Goal: Obtain resource: Download file/media

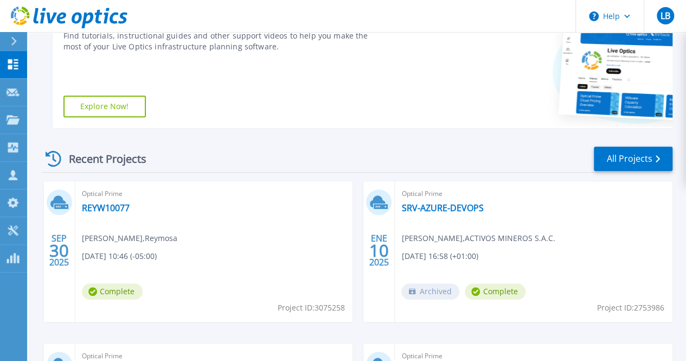
scroll to position [217, 0]
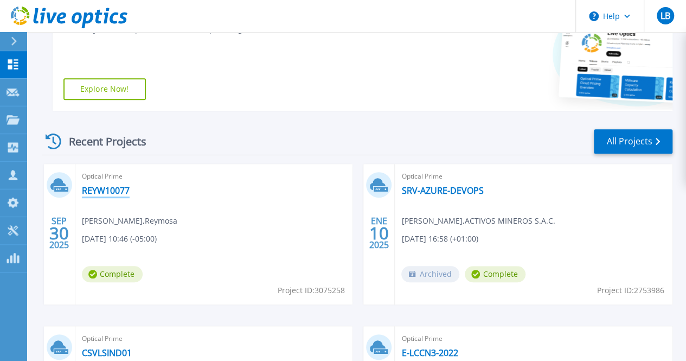
click at [106, 187] on link "REYW10077" at bounding box center [106, 190] width 48 height 11
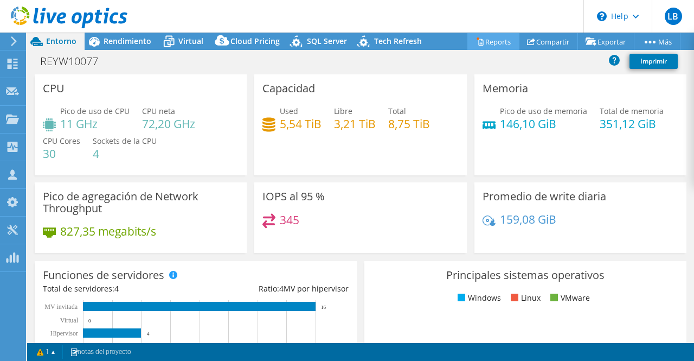
click at [500, 44] on link "Reports" at bounding box center [494, 41] width 52 height 17
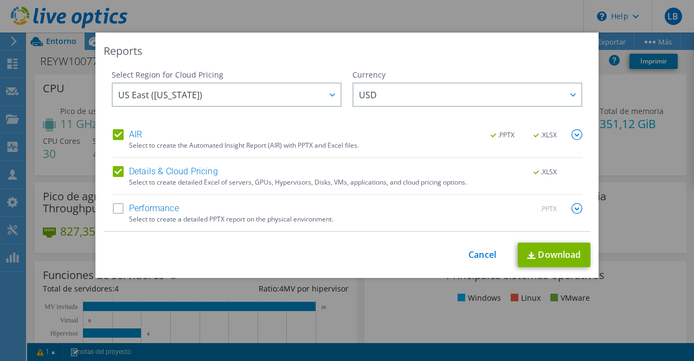
click at [117, 206] on label "Performance" at bounding box center [146, 208] width 66 height 11
click at [0, 0] on input "Performance" at bounding box center [0, 0] width 0 height 0
click at [550, 257] on link "Download" at bounding box center [554, 254] width 73 height 24
click at [572, 205] on img at bounding box center [577, 208] width 11 height 11
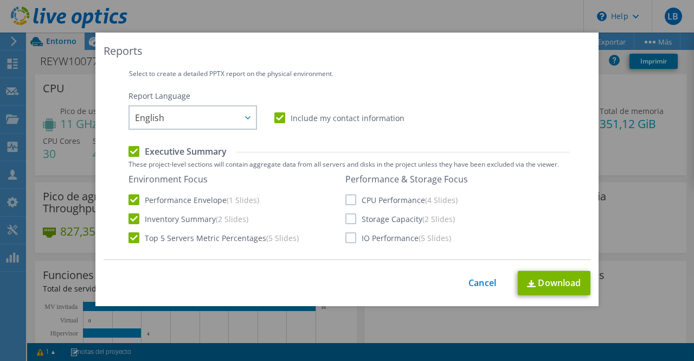
scroll to position [163, 0]
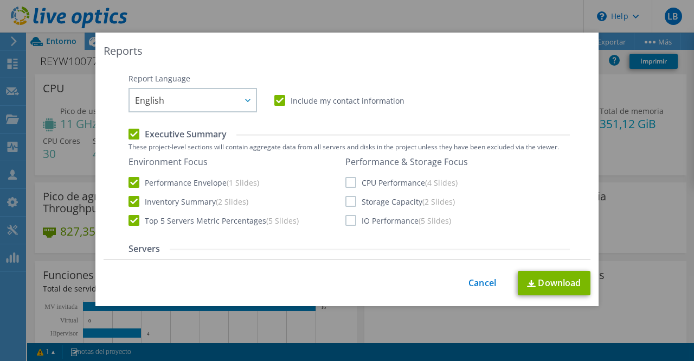
click at [349, 182] on label "CPU Performance (4 Slides)" at bounding box center [402, 182] width 112 height 11
click at [0, 0] on input "CPU Performance (4 Slides)" at bounding box center [0, 0] width 0 height 0
click at [346, 201] on label "Storage Capacity (2 Slides)" at bounding box center [401, 201] width 110 height 11
click at [0, 0] on input "Storage Capacity (2 Slides)" at bounding box center [0, 0] width 0 height 0
click at [348, 219] on label "IO Performance (5 Slides)" at bounding box center [399, 220] width 106 height 11
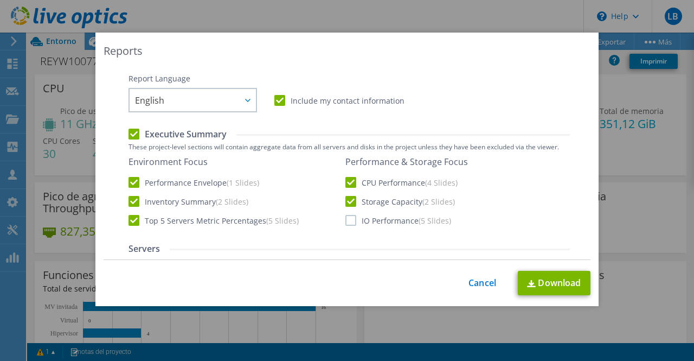
click at [0, 0] on input "IO Performance (5 Slides)" at bounding box center [0, 0] width 0 height 0
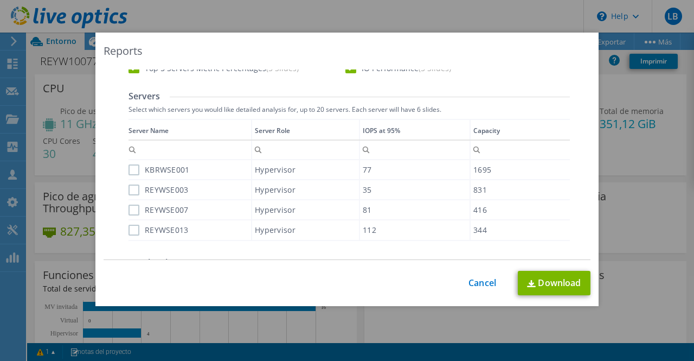
scroll to position [325, 0]
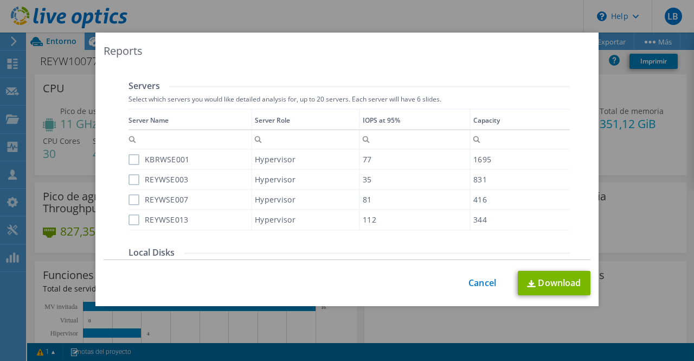
click at [129, 157] on label "KBRWSE001" at bounding box center [159, 159] width 61 height 11
click at [0, 0] on input "KBRWSE001" at bounding box center [0, 0] width 0 height 0
click at [130, 180] on label "REYWSE003" at bounding box center [159, 179] width 60 height 11
click at [0, 0] on input "REYWSE003" at bounding box center [0, 0] width 0 height 0
click at [130, 197] on label "REYWSE007" at bounding box center [159, 199] width 60 height 11
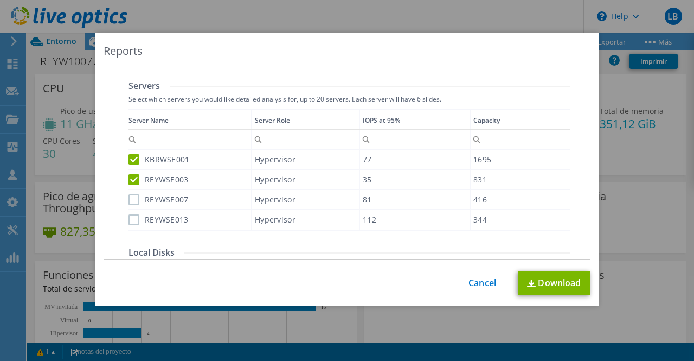
click at [0, 0] on input "REYWSE007" at bounding box center [0, 0] width 0 height 0
click at [133, 221] on label "REYWSE013" at bounding box center [159, 219] width 60 height 11
click at [0, 0] on input "REYWSE013" at bounding box center [0, 0] width 0 height 0
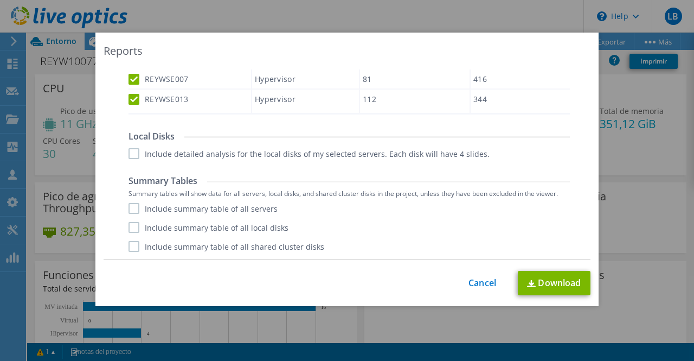
click at [133, 203] on label "Include summary table of all servers" at bounding box center [203, 208] width 149 height 11
click at [0, 0] on input "Include summary table of all servers" at bounding box center [0, 0] width 0 height 0
click at [131, 228] on label "Include summary table of all local disks" at bounding box center [209, 227] width 160 height 11
click at [0, 0] on input "Include summary table of all local disks" at bounding box center [0, 0] width 0 height 0
click at [129, 246] on label "Include summary table of all shared cluster disks" at bounding box center [227, 246] width 196 height 11
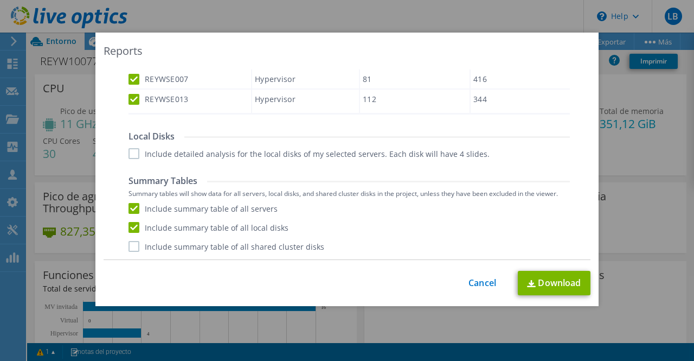
click at [0, 0] on input "Include summary table of all shared cluster disks" at bounding box center [0, 0] width 0 height 0
click at [130, 150] on label "Include detailed analysis for the local disks of my selected servers. Each disk…" at bounding box center [309, 153] width 361 height 11
click at [0, 0] on input "Include detailed analysis for the local disks of my selected servers. Each disk…" at bounding box center [0, 0] width 0 height 0
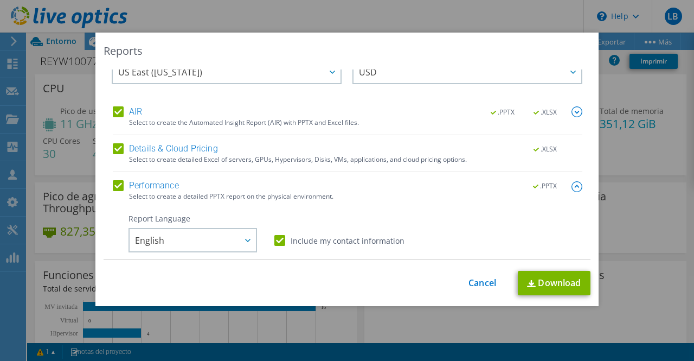
scroll to position [0, 0]
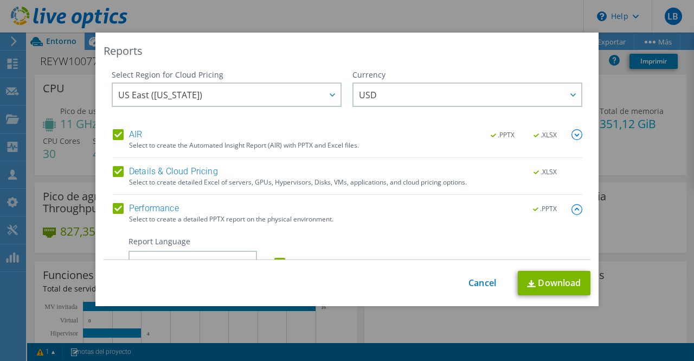
click at [572, 210] on img at bounding box center [577, 209] width 11 height 11
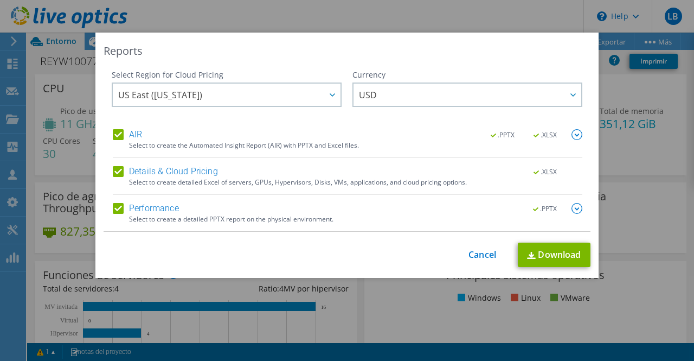
click at [573, 136] on img at bounding box center [577, 134] width 11 height 11
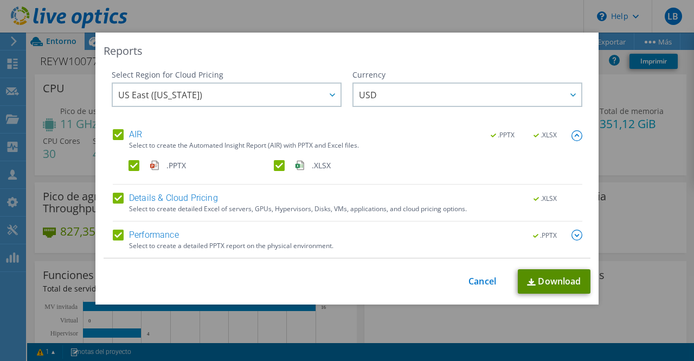
click at [561, 276] on link "Download" at bounding box center [554, 281] width 73 height 24
click at [486, 284] on link "Cancel" at bounding box center [483, 281] width 28 height 10
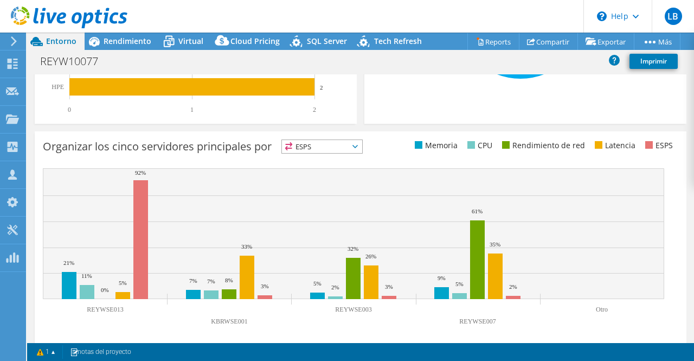
scroll to position [404, 0]
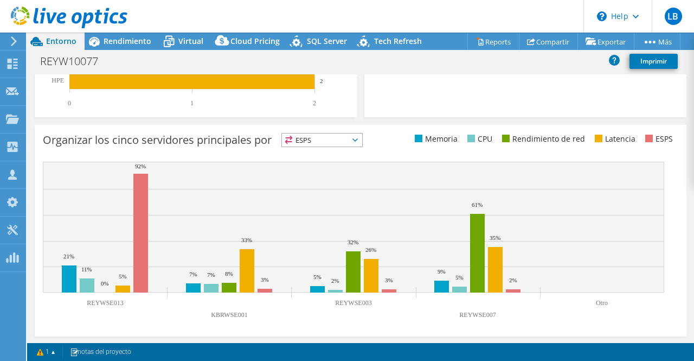
click at [358, 138] on icon at bounding box center [355, 139] width 5 height 3
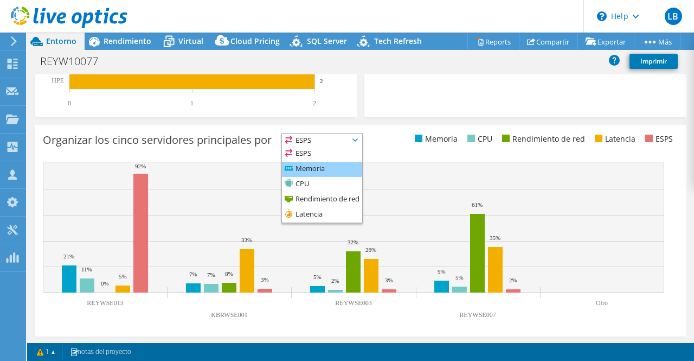
click at [320, 165] on li "Memoria" at bounding box center [322, 169] width 80 height 15
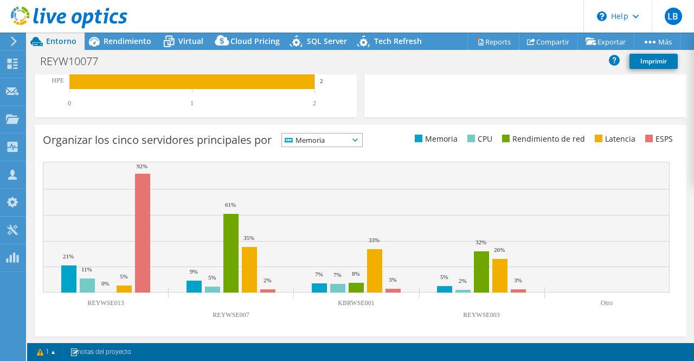
click at [347, 139] on span "Memoria" at bounding box center [315, 139] width 67 height 13
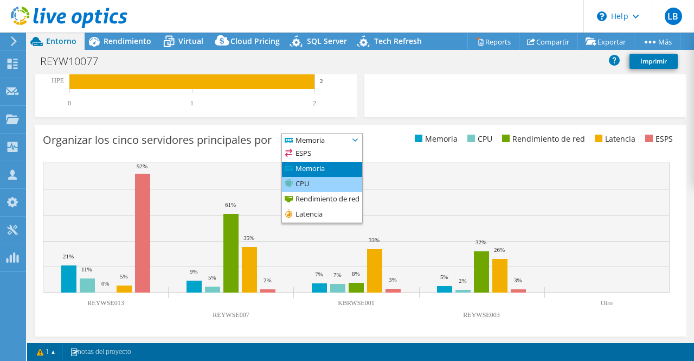
click at [315, 183] on li "CPU" at bounding box center [322, 184] width 80 height 15
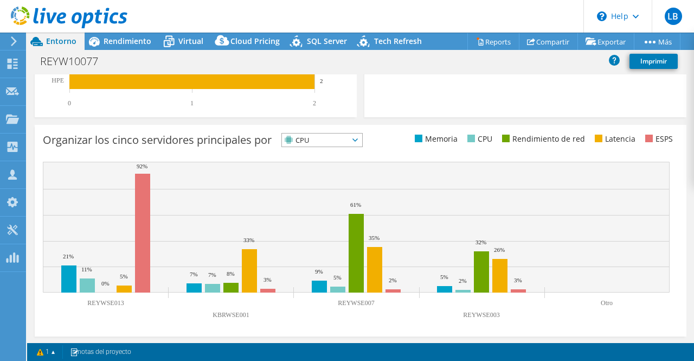
click at [349, 143] on span "CPU" at bounding box center [315, 139] width 67 height 13
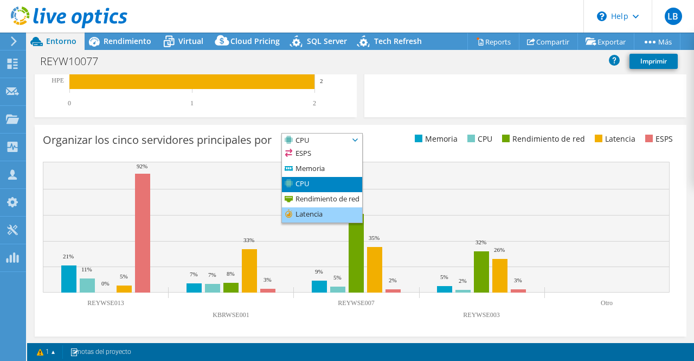
click at [308, 213] on li "Latencia" at bounding box center [322, 214] width 80 height 15
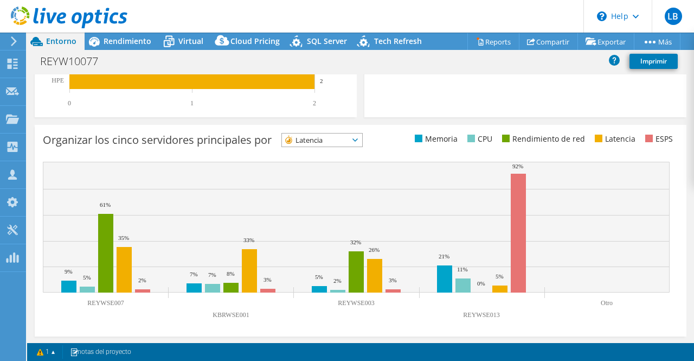
click at [349, 138] on span "Latencia" at bounding box center [315, 139] width 67 height 13
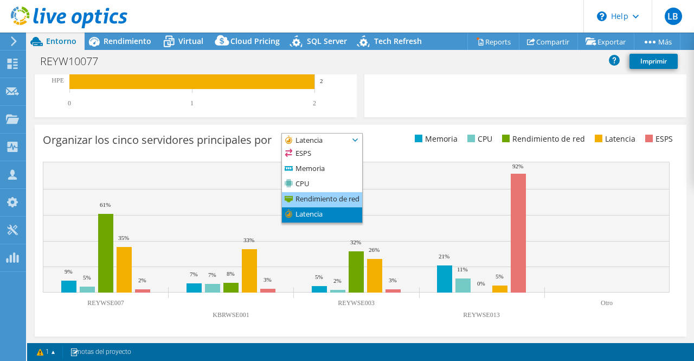
click at [333, 195] on li "Rendimiento de red" at bounding box center [322, 199] width 80 height 15
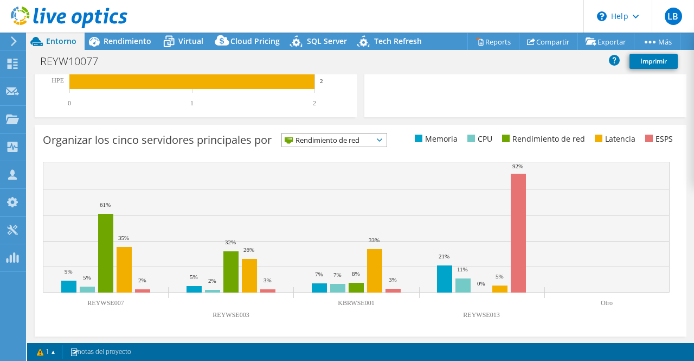
click at [360, 147] on div "Organizar los cinco servidores principales por Rendimiento de red ESPS" at bounding box center [361, 142] width 636 height 18
click at [360, 141] on span "Rendimiento de red" at bounding box center [327, 139] width 91 height 13
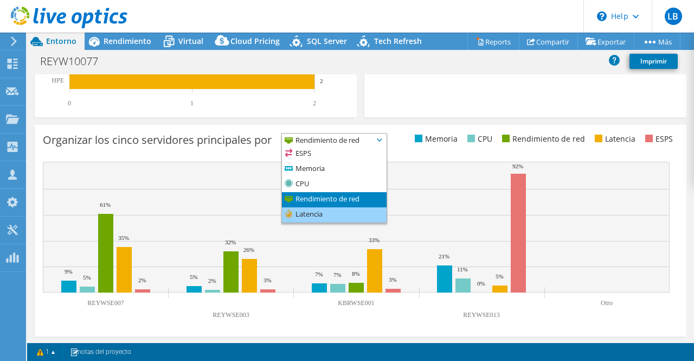
click at [343, 214] on li "Latencia" at bounding box center [334, 214] width 105 height 15
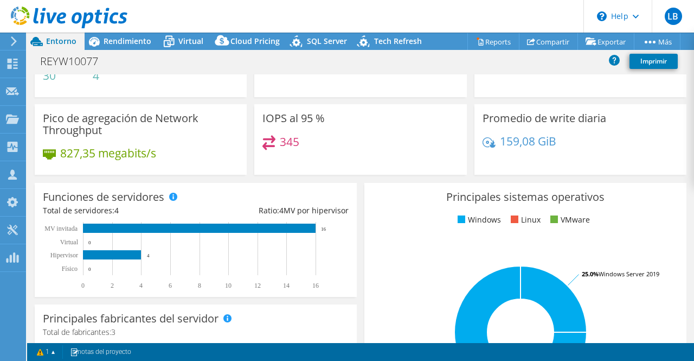
scroll to position [0, 0]
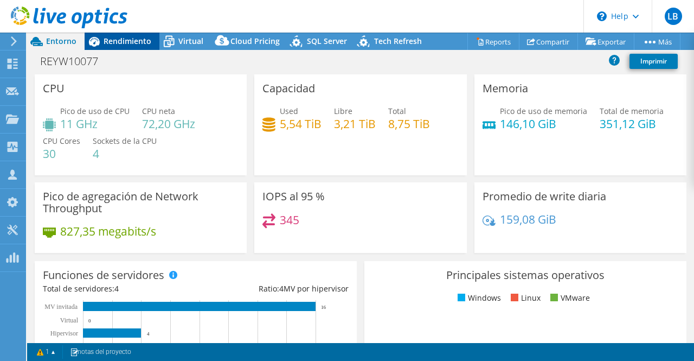
click at [130, 44] on span "Rendimiento" at bounding box center [128, 41] width 48 height 10
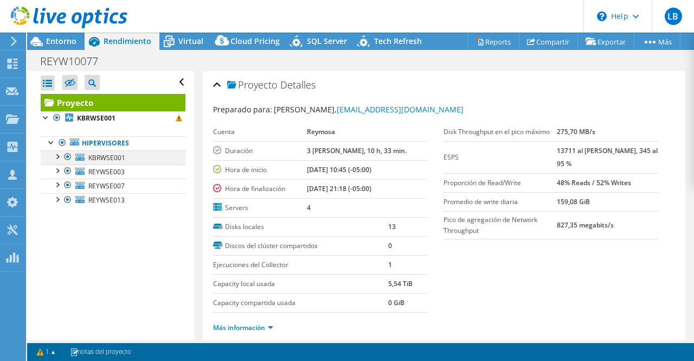
click at [61, 155] on div at bounding box center [57, 155] width 11 height 11
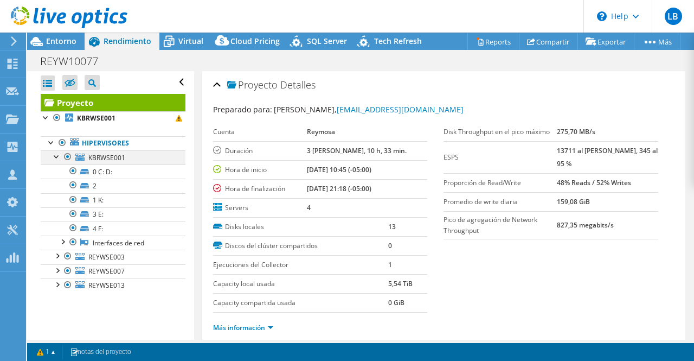
click at [61, 158] on div at bounding box center [57, 155] width 11 height 11
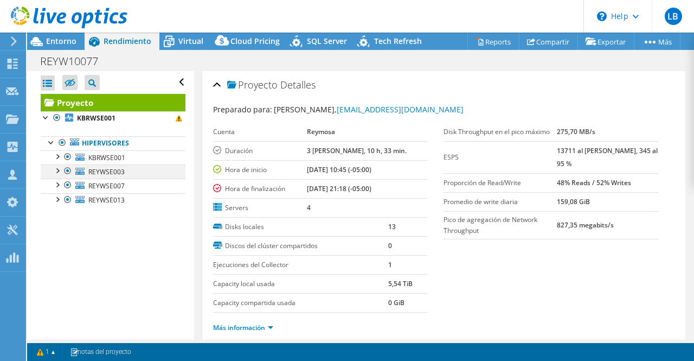
click at [58, 172] on div at bounding box center [57, 169] width 11 height 11
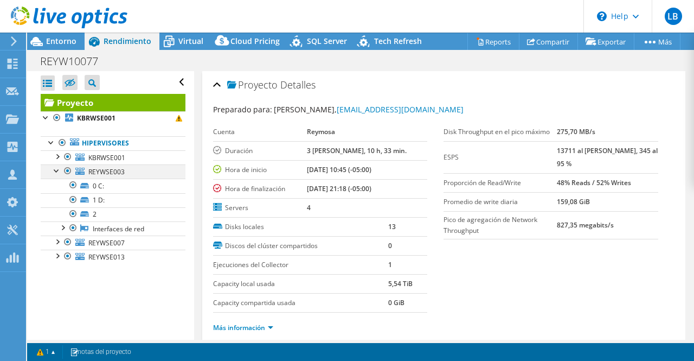
click at [59, 168] on div at bounding box center [57, 169] width 11 height 11
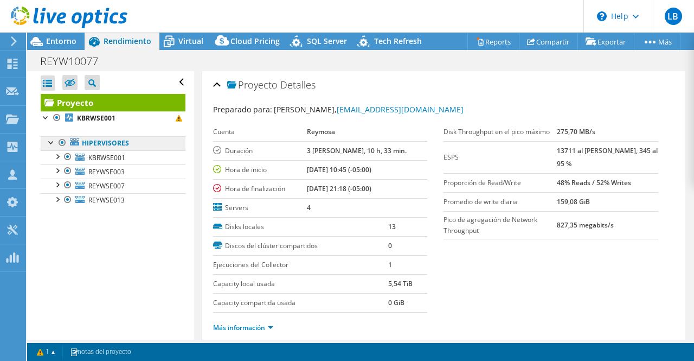
click at [127, 142] on link "Hipervisores" at bounding box center [113, 143] width 145 height 14
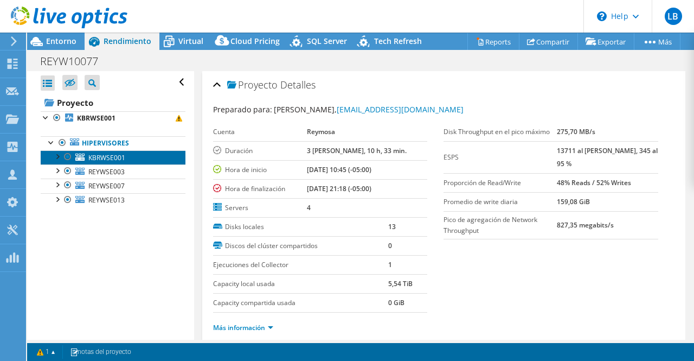
click at [125, 158] on link "KBRWSE001" at bounding box center [113, 157] width 145 height 14
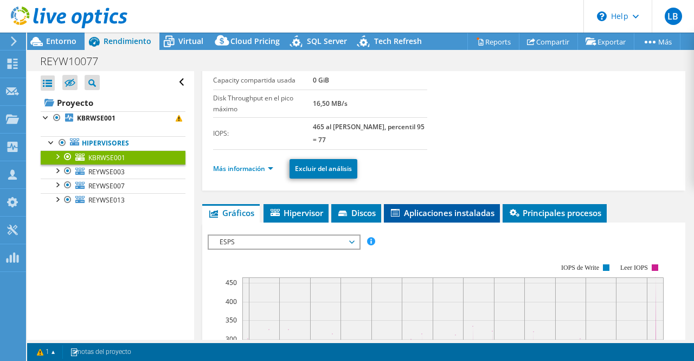
scroll to position [217, 0]
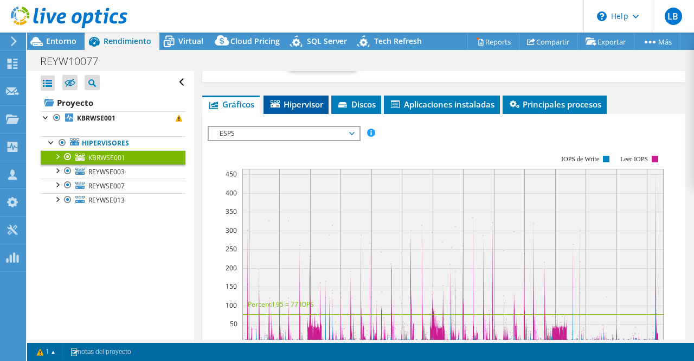
click at [296, 110] on span "Hipervisor" at bounding box center [296, 104] width 54 height 11
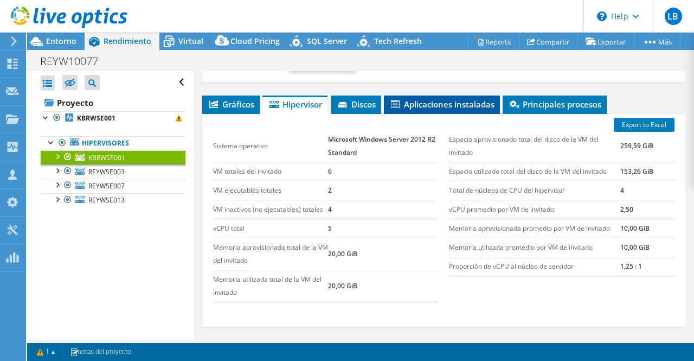
click at [458, 114] on li "Aplicaciones instaladas" at bounding box center [442, 104] width 116 height 18
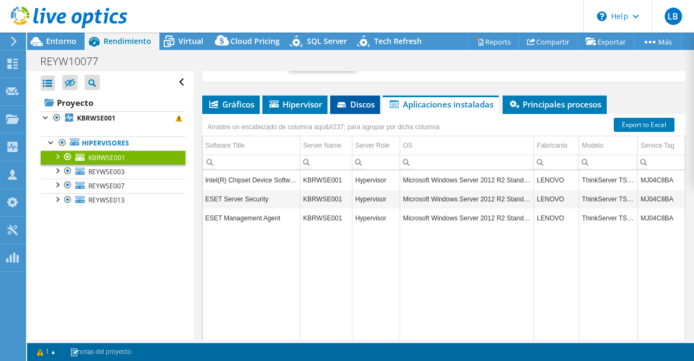
click at [359, 110] on span "Discos" at bounding box center [355, 104] width 39 height 11
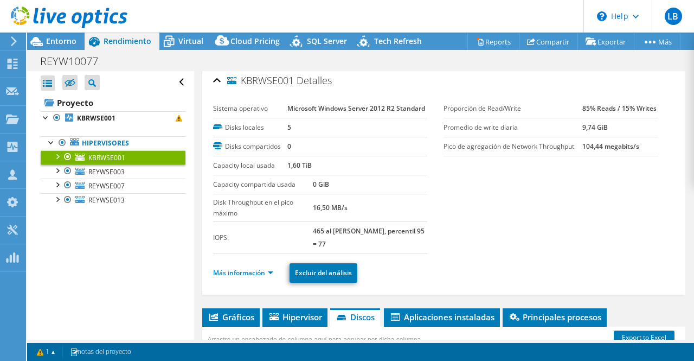
scroll to position [0, 0]
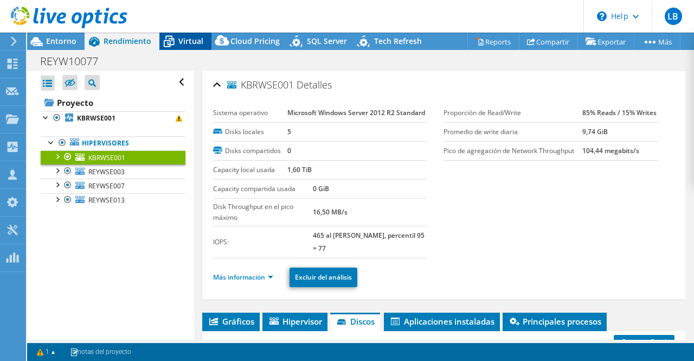
click at [186, 39] on span "Virtual" at bounding box center [190, 41] width 25 height 10
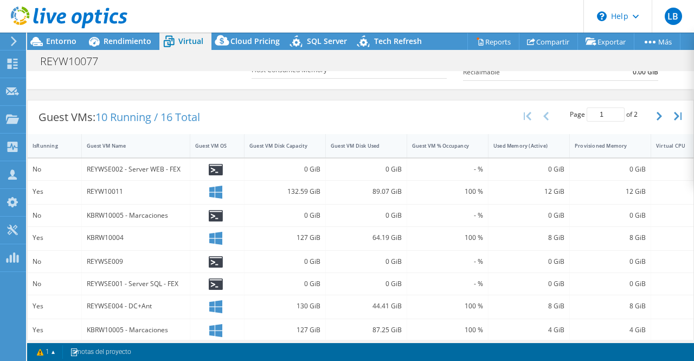
scroll to position [145, 0]
